Goal: Information Seeking & Learning: Learn about a topic

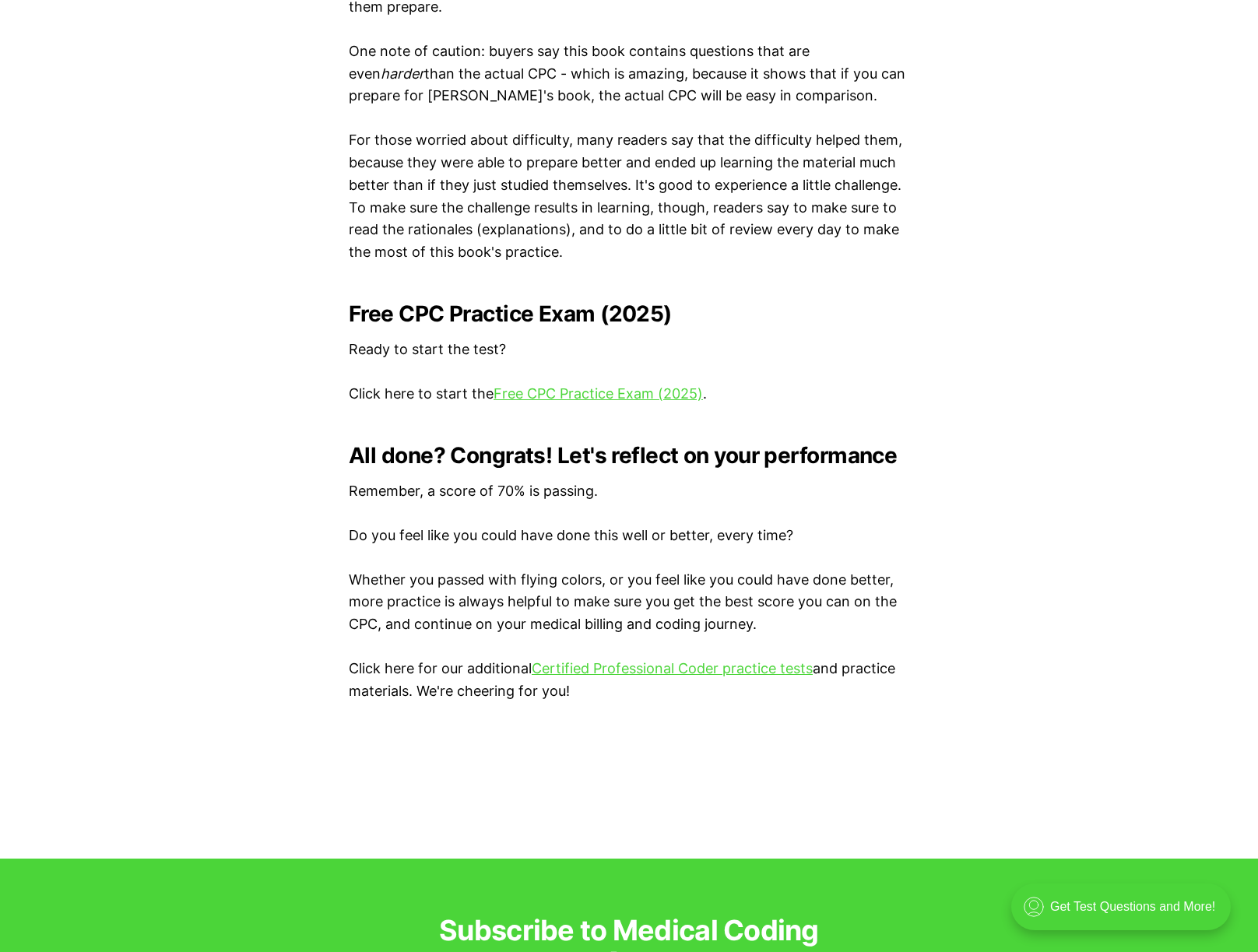
scroll to position [2980, 0]
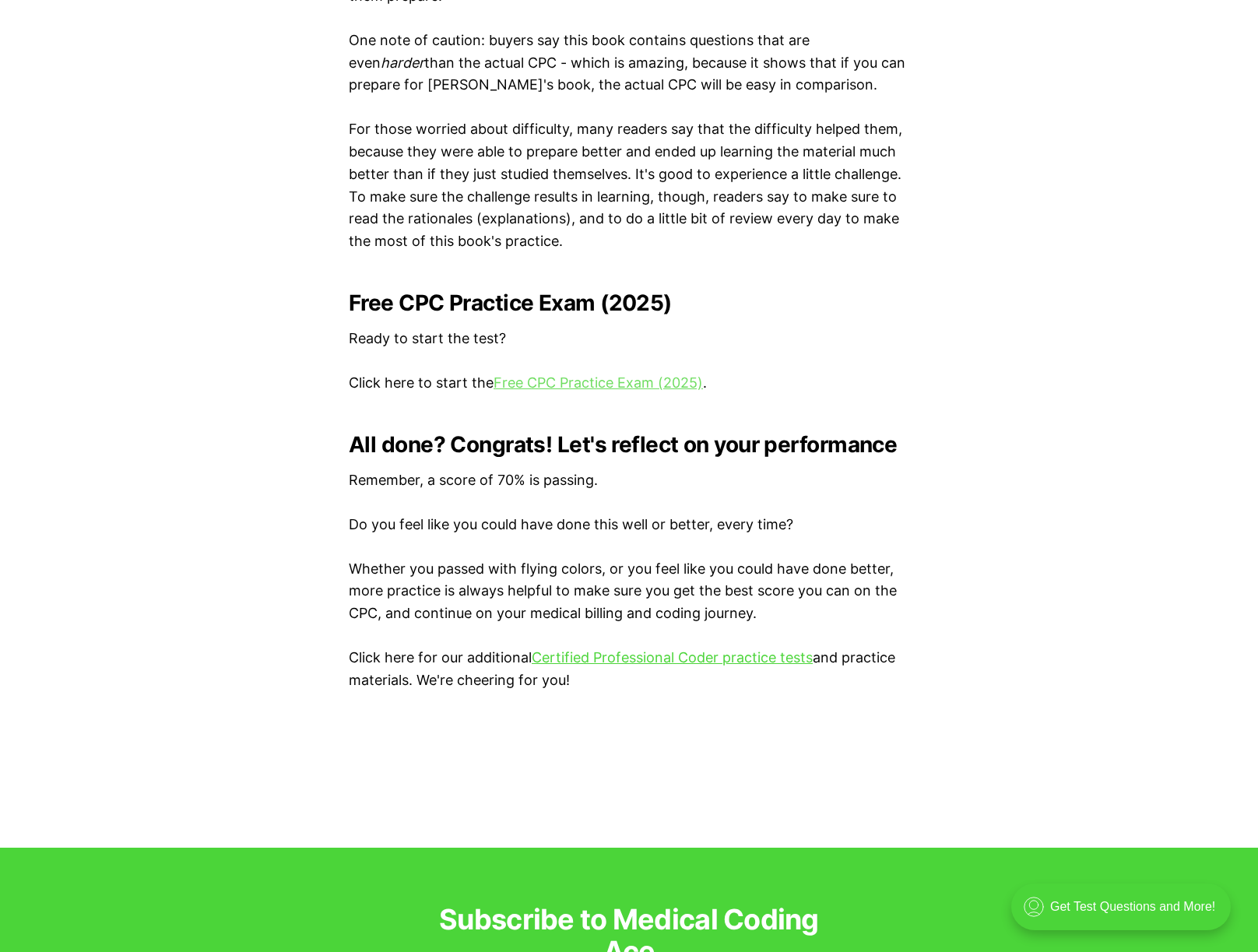
click at [581, 391] on link "Free CPC Practice Exam (2025)" at bounding box center [599, 382] width 210 height 17
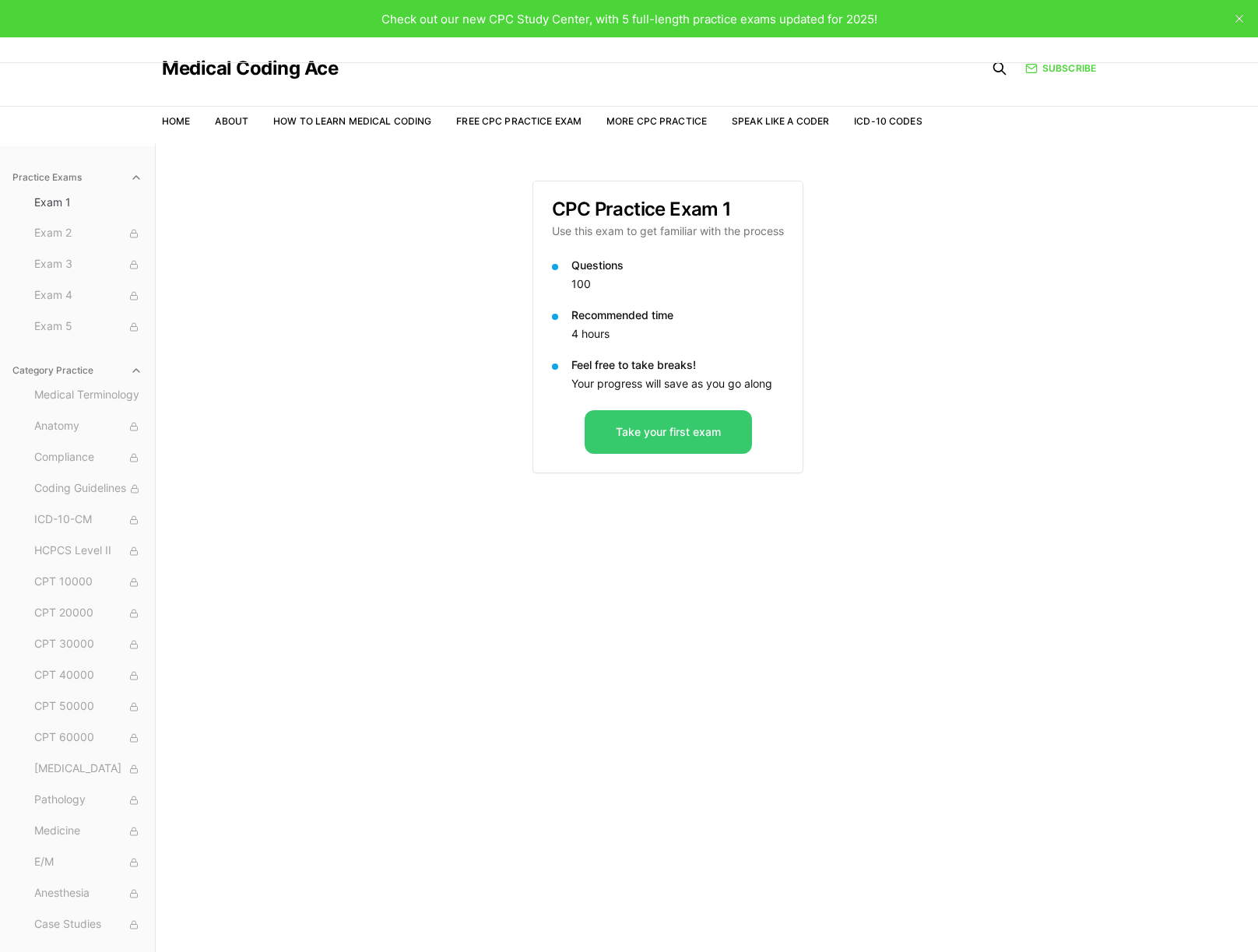
click at [670, 435] on button "Take your first exam" at bounding box center [668, 432] width 168 height 43
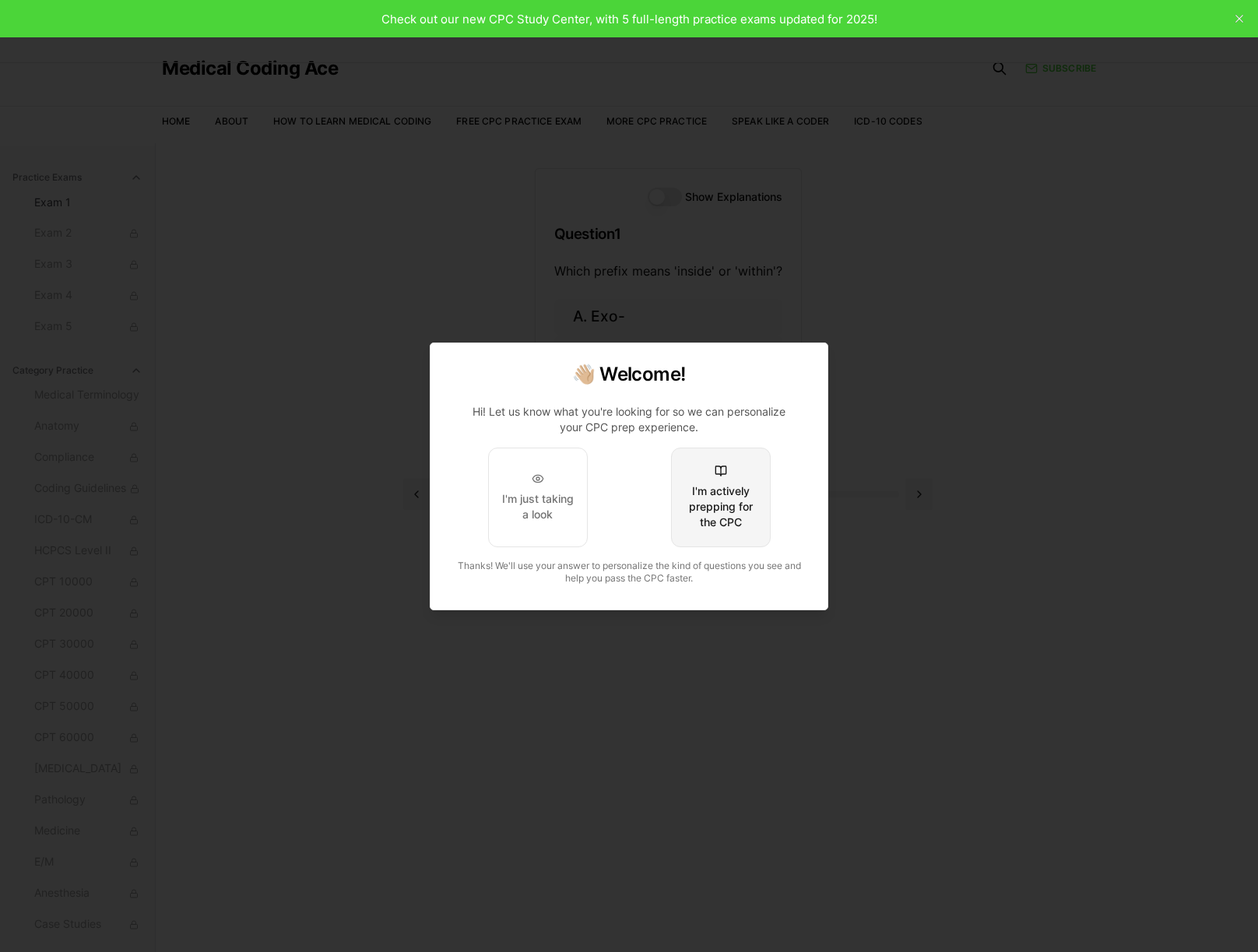
click at [720, 505] on div "I'm actively prepping for the CPC" at bounding box center [720, 506] width 73 height 47
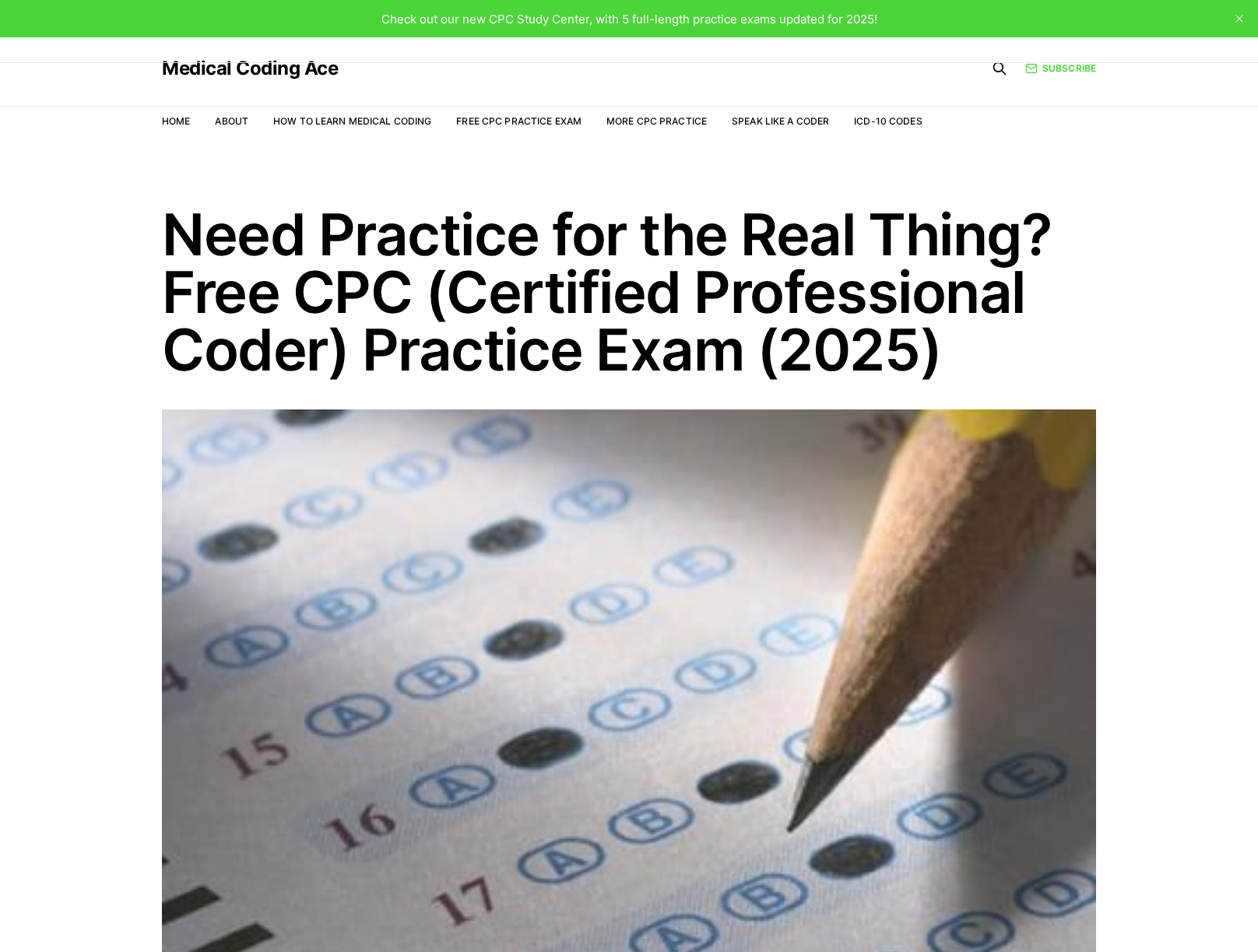
scroll to position [2980, 0]
